Goal: Transaction & Acquisition: Purchase product/service

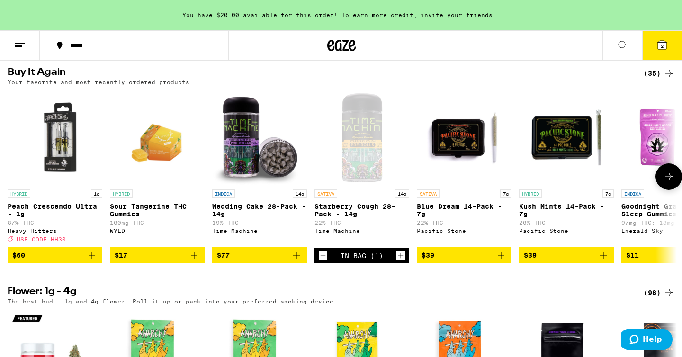
scroll to position [972, 0]
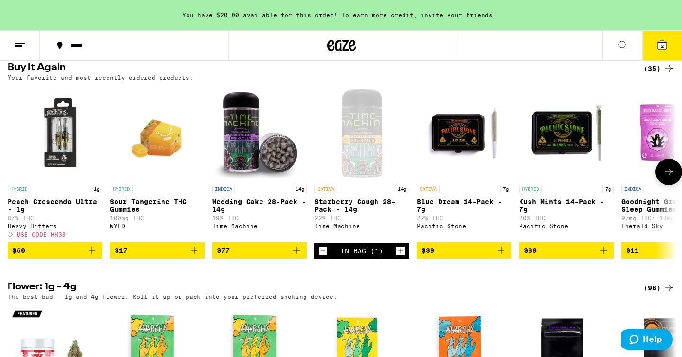
click at [323, 257] on icon "Decrement" at bounding box center [323, 250] width 9 height 11
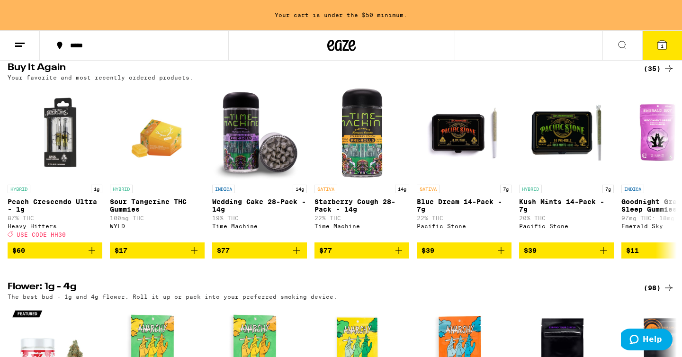
click at [659, 51] on button "1" at bounding box center [662, 45] width 40 height 29
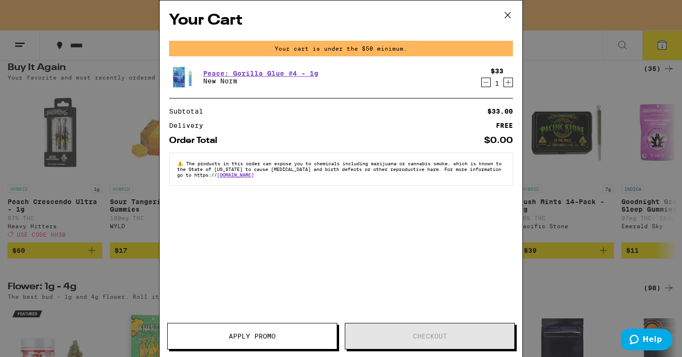
click at [487, 81] on icon "Decrement" at bounding box center [486, 82] width 9 height 11
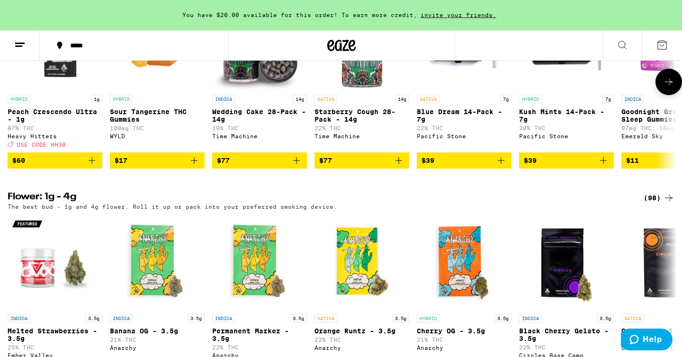
scroll to position [1066, 0]
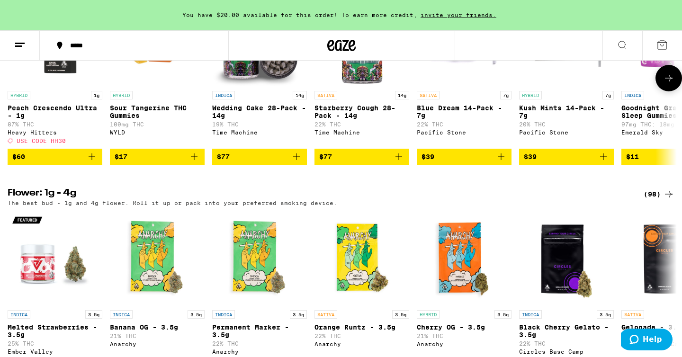
click at [404, 163] on icon "Add to bag" at bounding box center [398, 156] width 11 height 11
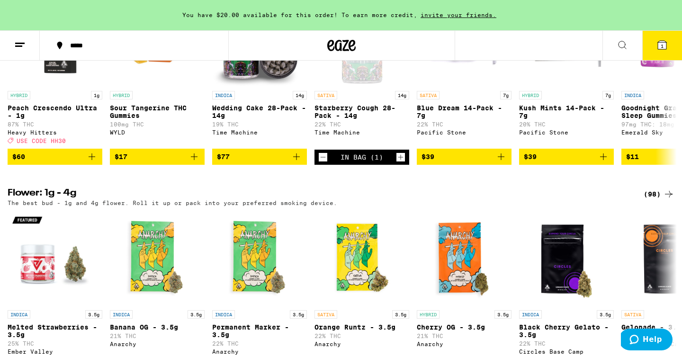
click at [655, 42] on button "1" at bounding box center [662, 45] width 40 height 29
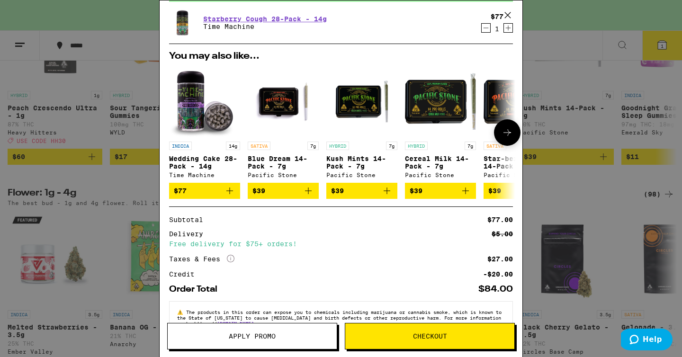
scroll to position [83, 0]
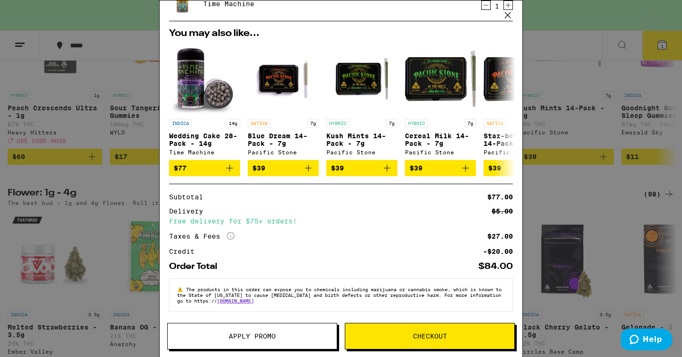
click at [508, 18] on icon at bounding box center [508, 15] width 14 height 14
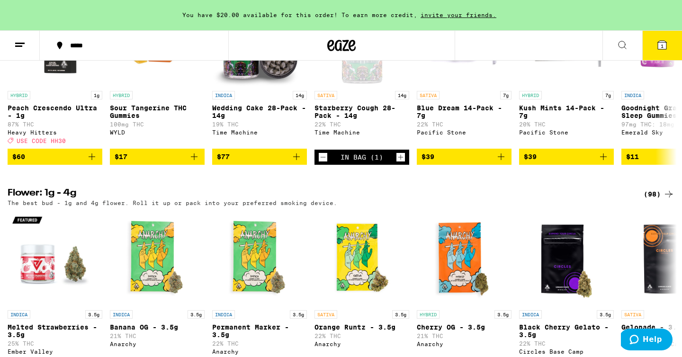
click at [665, 50] on icon at bounding box center [662, 44] width 11 height 11
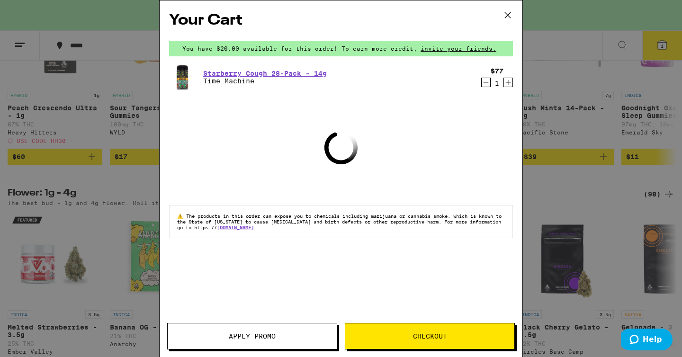
click at [41, 81] on div "Your Cart You have $20.00 available for this order! To earn more credit, invite…" at bounding box center [341, 178] width 682 height 357
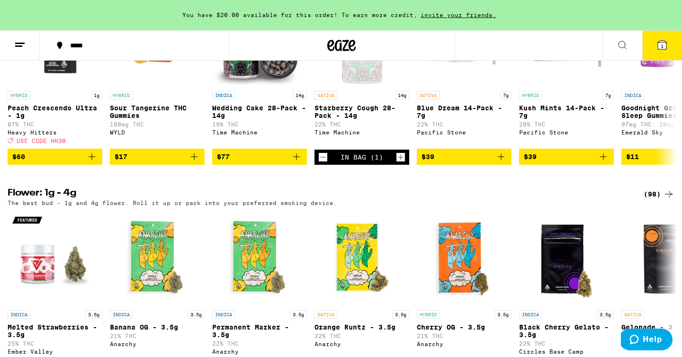
click at [20, 46] on icon at bounding box center [19, 44] width 11 height 11
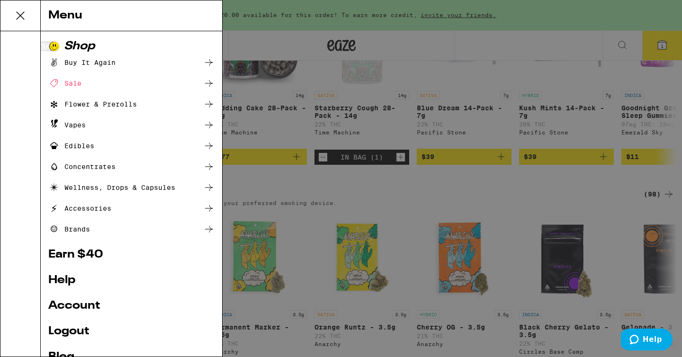
scroll to position [37, 0]
